Goal: Task Accomplishment & Management: Complete application form

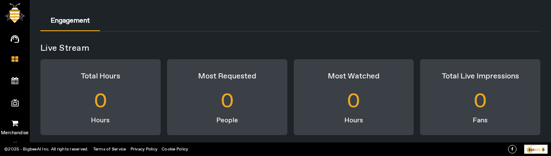
scroll to position [85, 0]
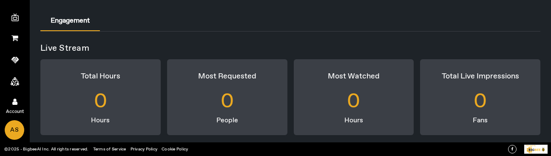
click at [15, 102] on icon at bounding box center [14, 101] width 5 height 7
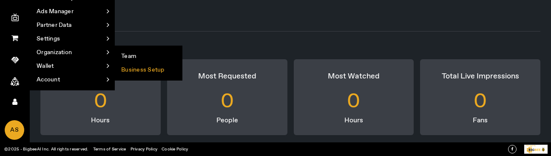
click at [142, 70] on li "Business Setup" at bounding box center [148, 70] width 67 height 14
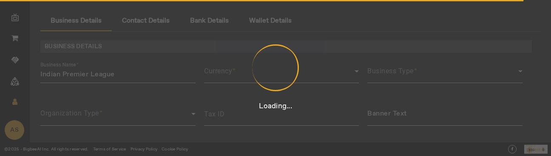
type input "3423435"
type input "Indian Premier League"
type input "[URL][DOMAIN_NAME]"
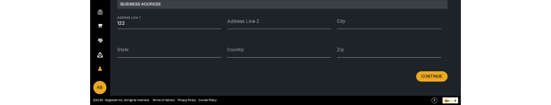
scroll to position [247, 0]
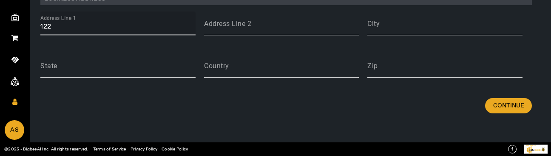
click at [97, 27] on input "122" at bounding box center [117, 27] width 155 height 10
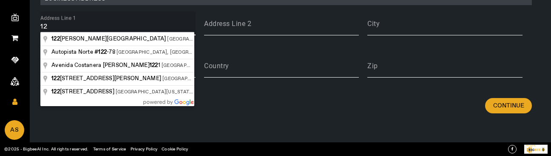
type input "1"
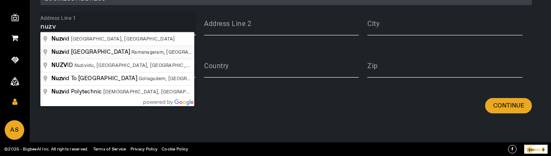
type input "[GEOGRAPHIC_DATA], [GEOGRAPHIC_DATA], [GEOGRAPHIC_DATA], [GEOGRAPHIC_DATA]"
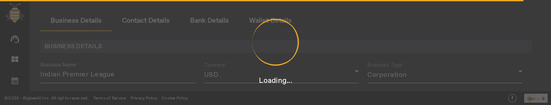
type input "3423435"
type input "Indian Premier League"
type input "[URL][DOMAIN_NAME]"
type input "122"
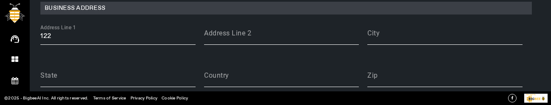
scroll to position [240, 0]
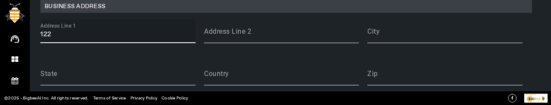
click at [76, 34] on input "122" at bounding box center [117, 34] width 155 height 10
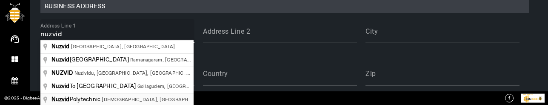
type input "[GEOGRAPHIC_DATA], [GEOGRAPHIC_DATA], [GEOGRAPHIC_DATA], [GEOGRAPHIC_DATA]"
